Goal: Complete application form: Complete application form

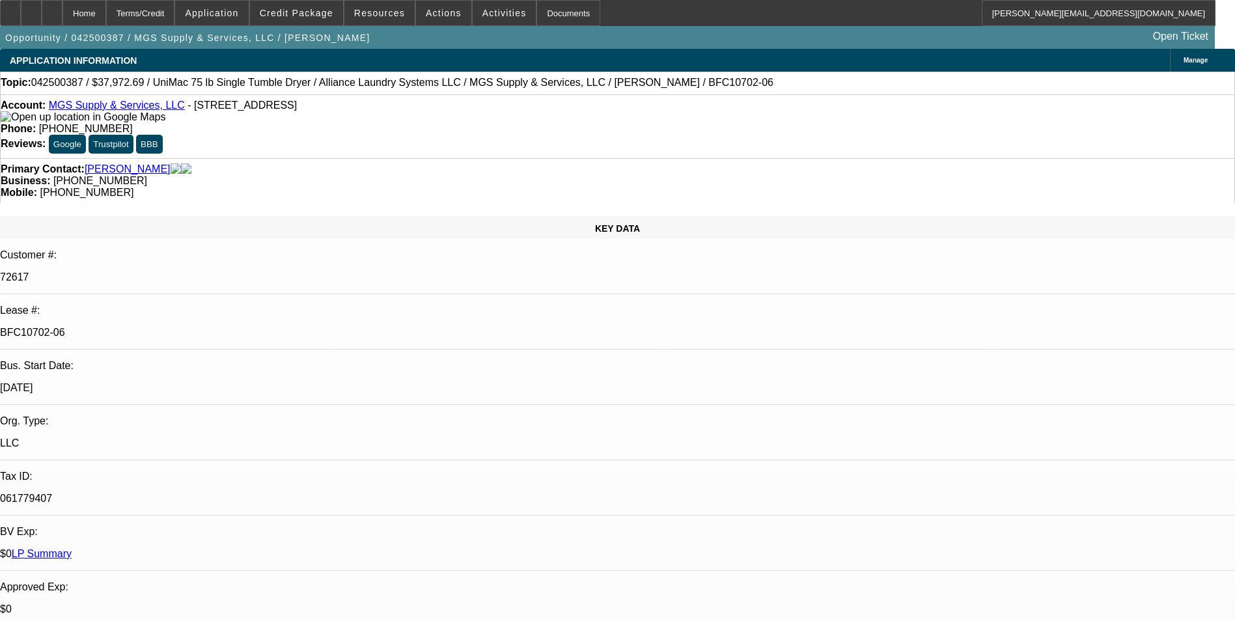
select select "0"
select select "6"
select select "0"
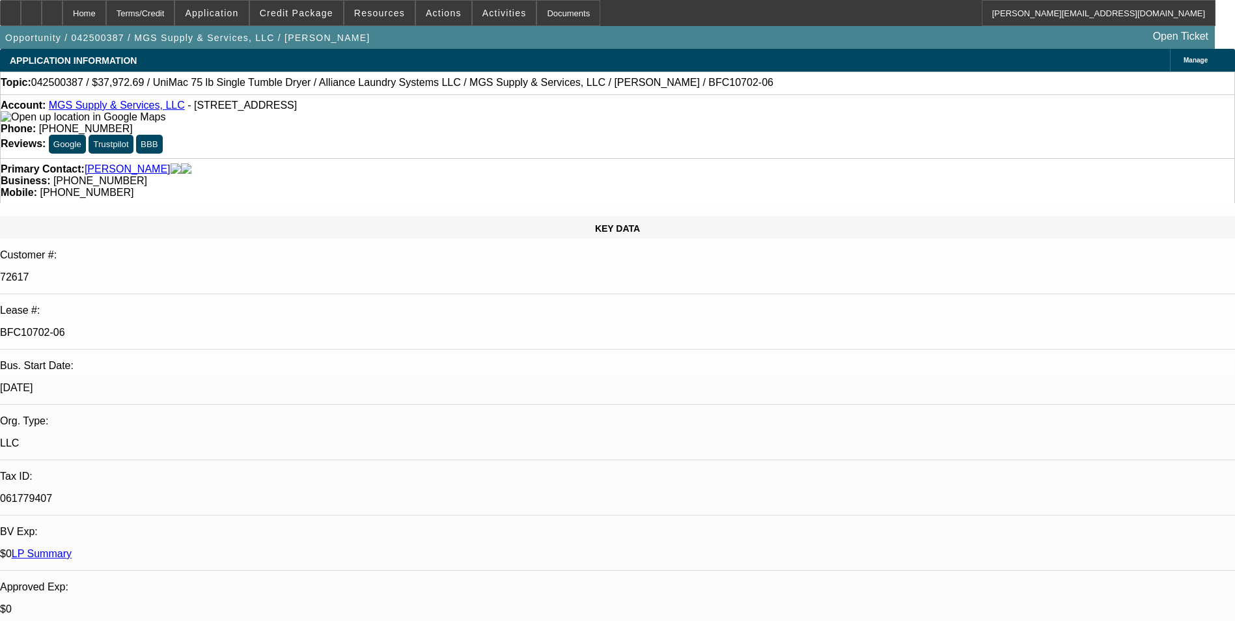
select select "0"
select select "6"
select select "0"
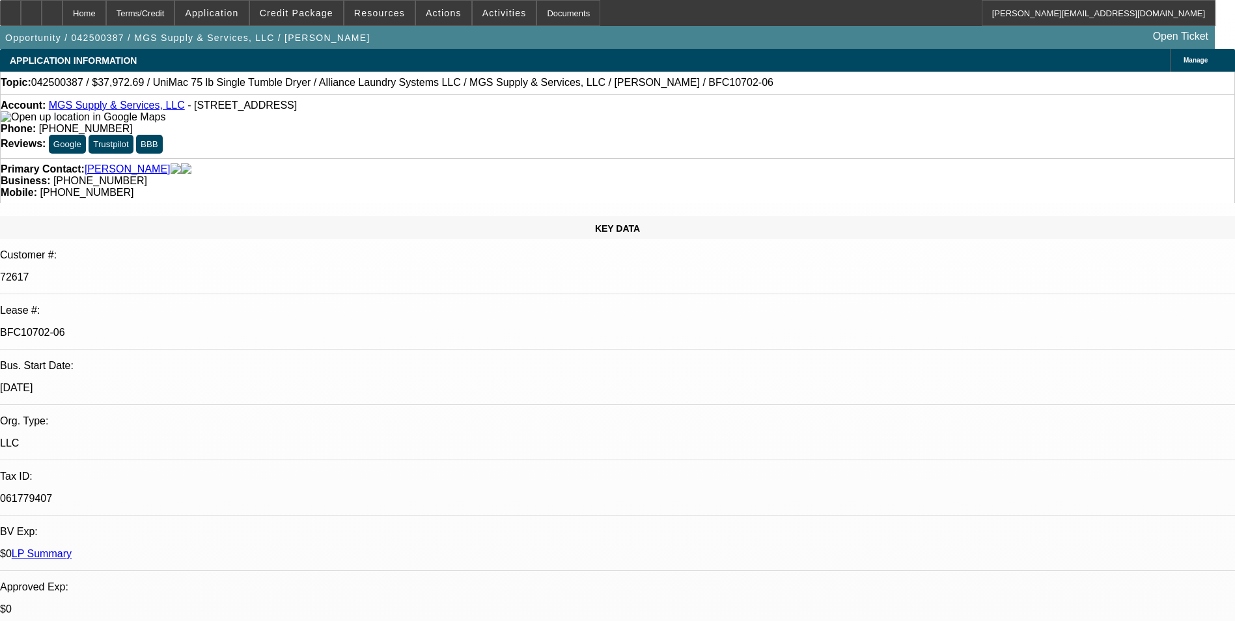
select select "0"
select select "6"
select select "0"
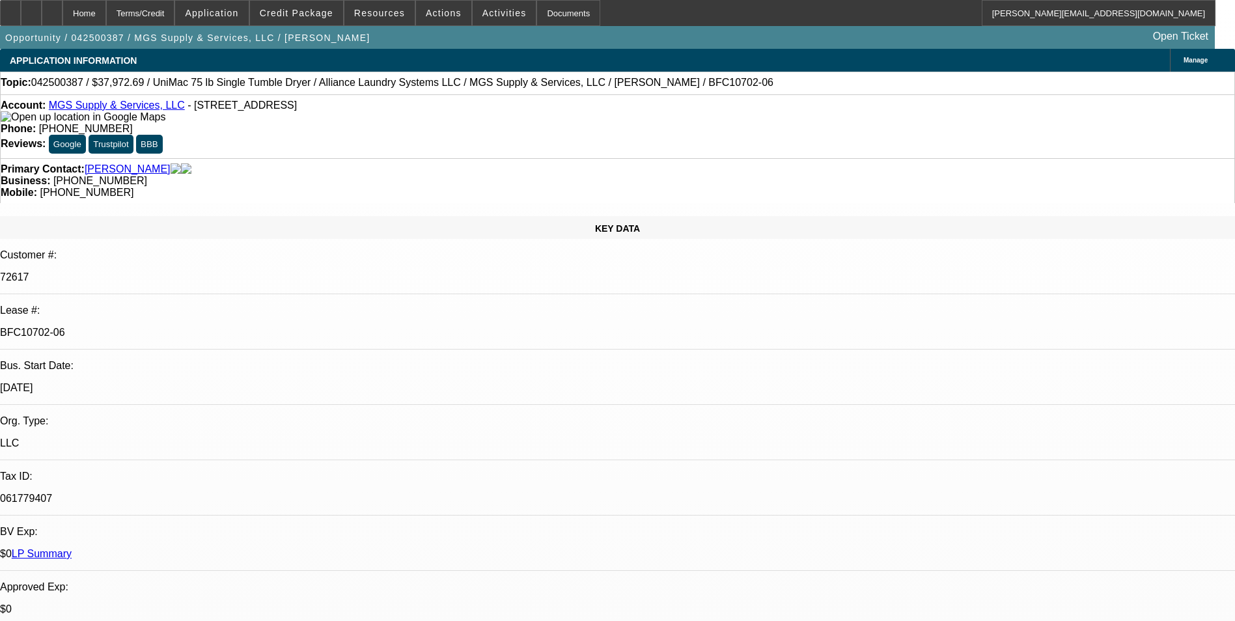
select select "6"
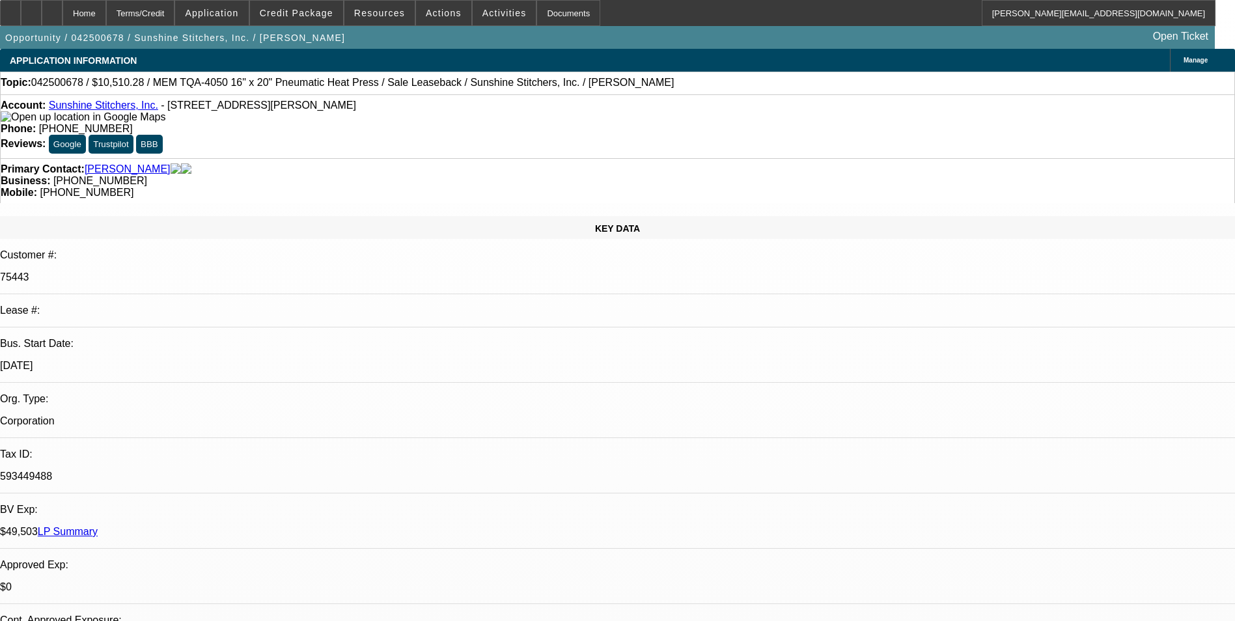
select select "0"
select select "6"
select select "0"
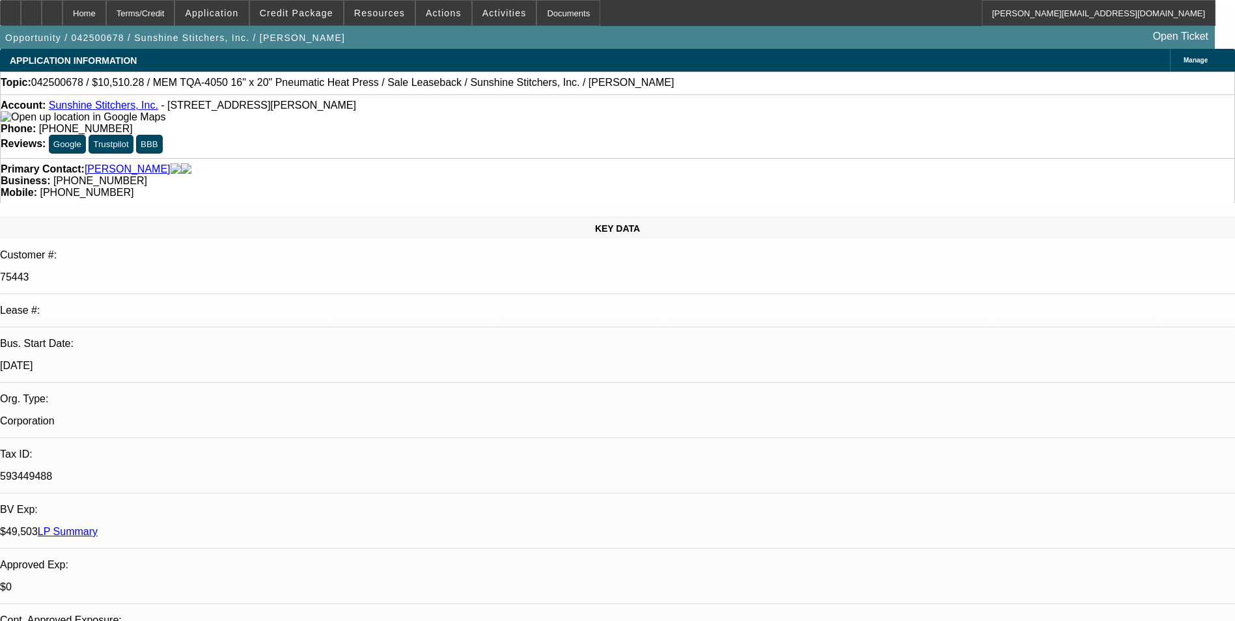
select select "0"
select select "6"
select select "0"
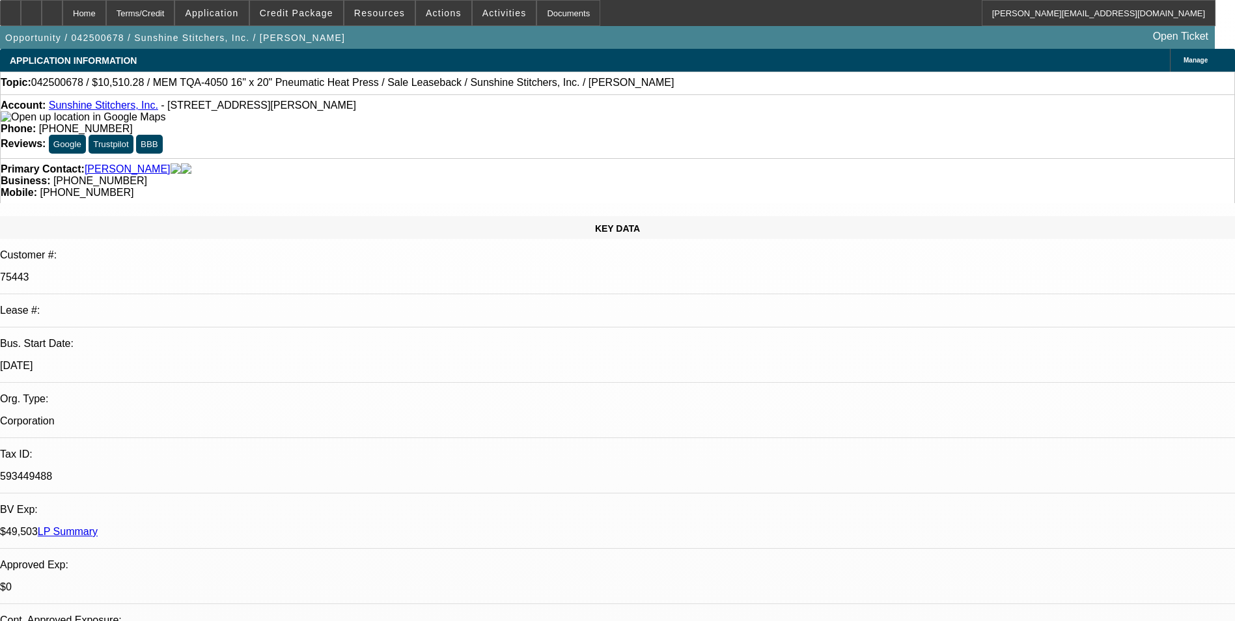
select select "0"
select select "6"
select select "0"
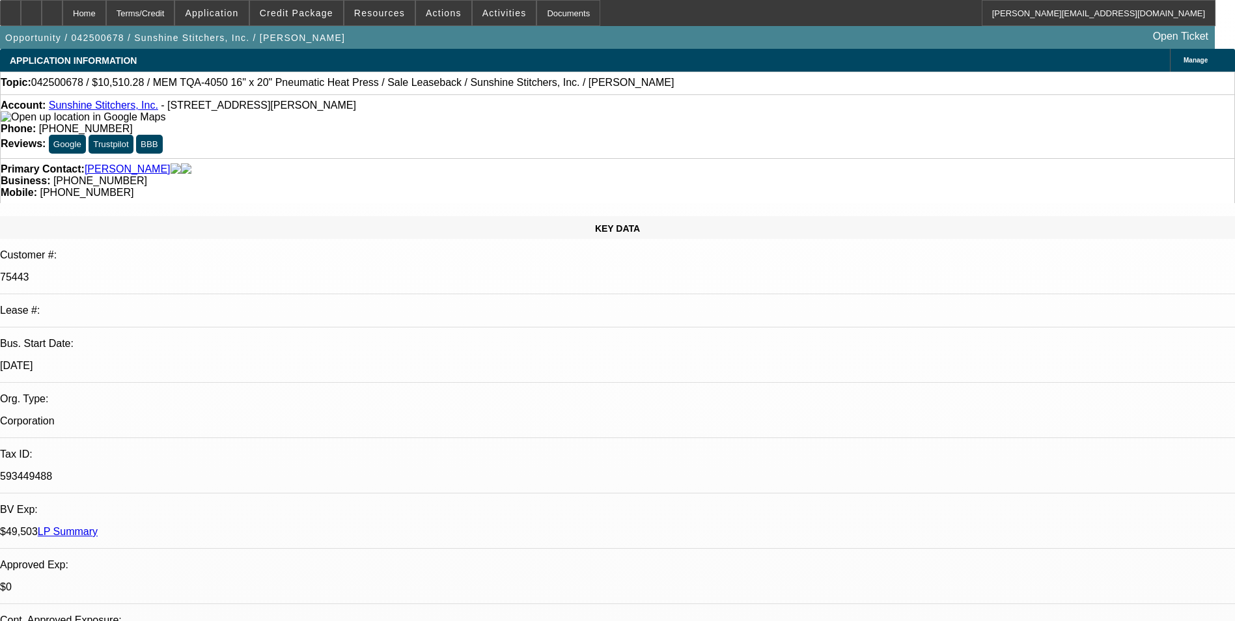
select select "6"
